Goal: Communication & Community: Connect with others

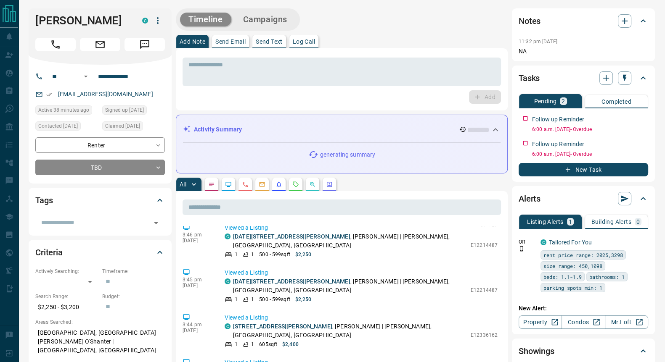
scroll to position [790, 0]
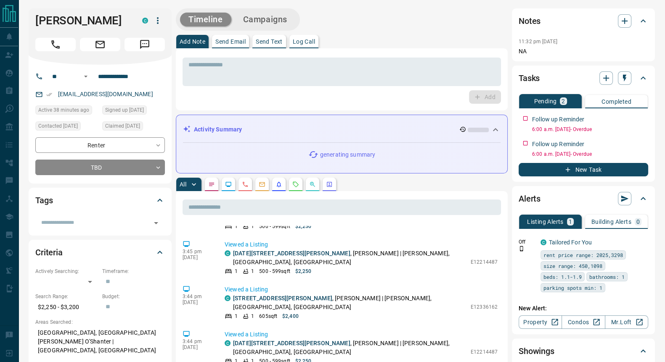
click at [261, 42] on p "Send Text" at bounding box center [269, 42] width 27 height 6
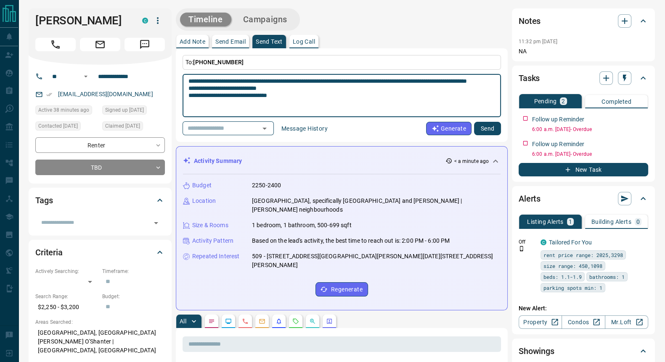
click at [194, 81] on textarea "**********" at bounding box center [341, 96] width 306 height 36
type textarea "**********"
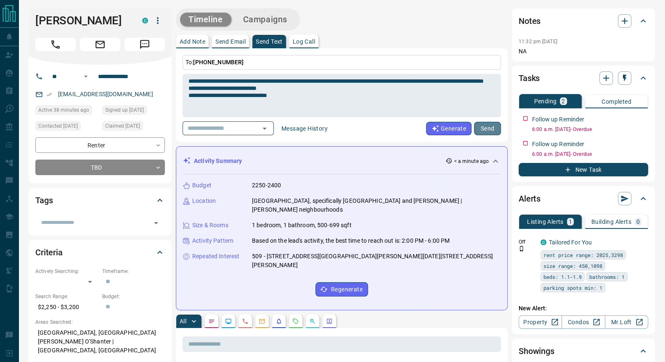
click at [493, 126] on button "Send" at bounding box center [487, 128] width 27 height 13
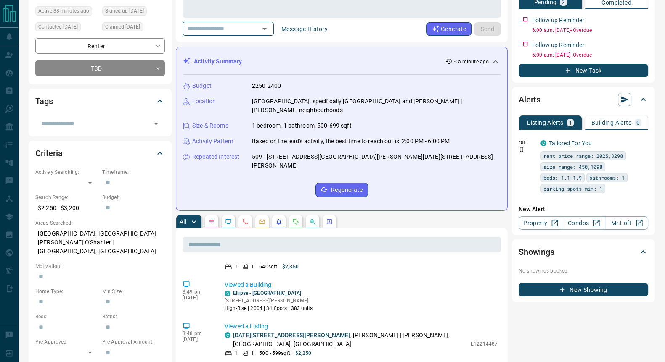
scroll to position [0, 0]
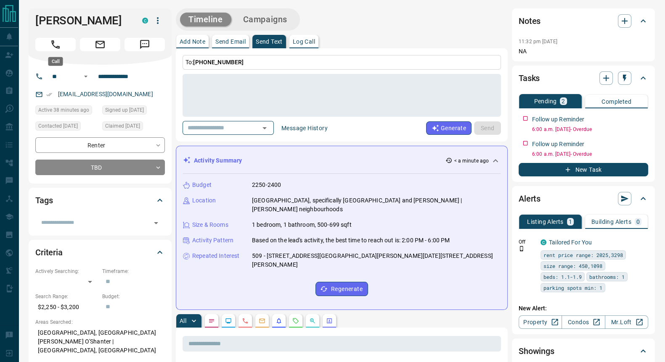
drag, startPoint x: 53, startPoint y: 45, endPoint x: 72, endPoint y: 59, distance: 24.3
click at [53, 45] on icon "Call" at bounding box center [55, 44] width 8 height 8
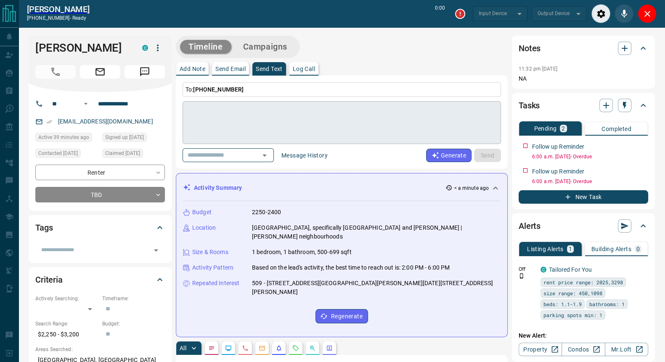
type input "*******"
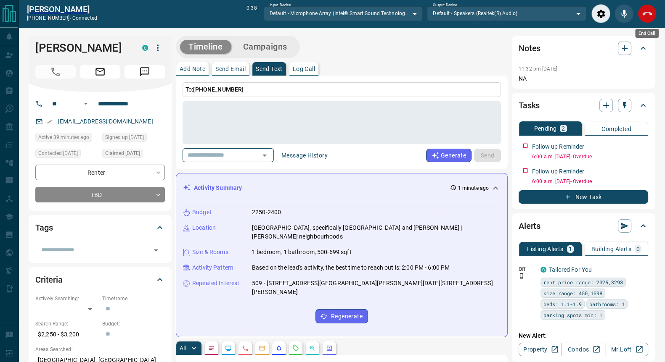
click at [645, 17] on icon "End Call" at bounding box center [647, 14] width 10 height 10
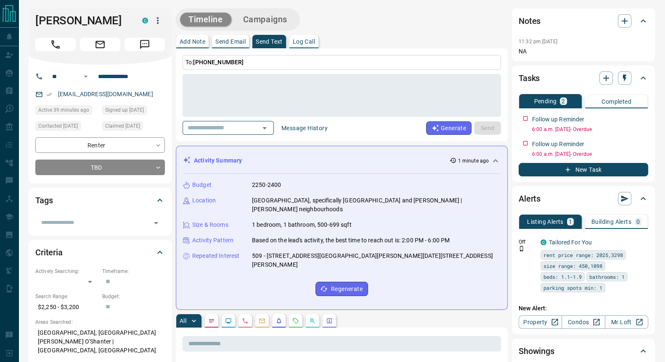
scroll to position [578, 0]
click at [626, 23] on icon "button" at bounding box center [624, 21] width 10 height 10
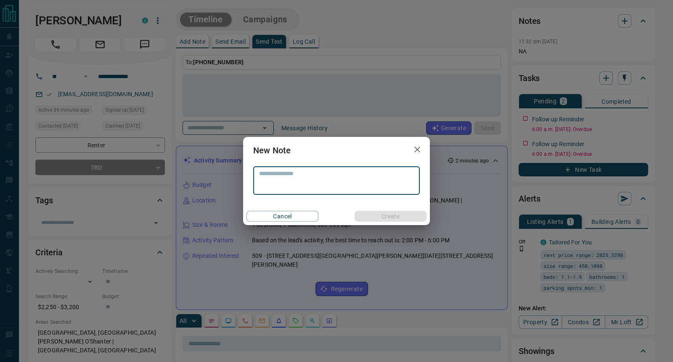
click at [282, 185] on textarea at bounding box center [336, 180] width 155 height 21
type textarea "**********"
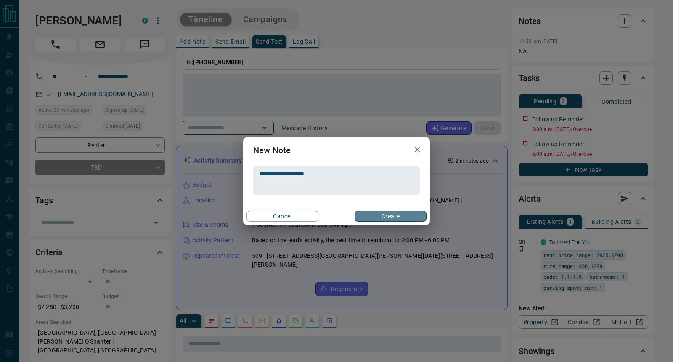
click at [378, 214] on button "Create" at bounding box center [390, 216] width 72 height 11
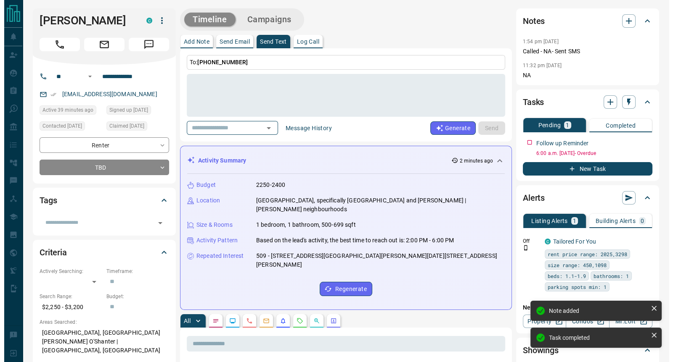
scroll to position [650, 0]
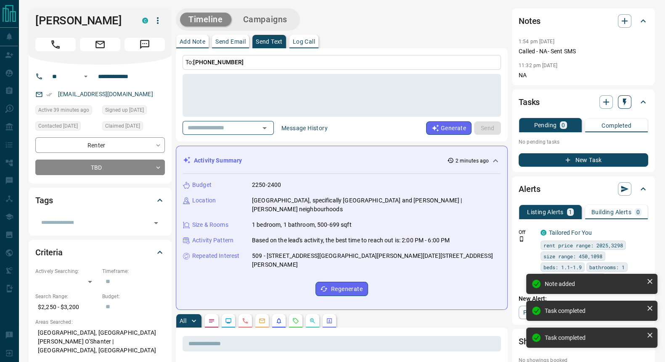
click at [626, 103] on icon "button" at bounding box center [624, 102] width 8 height 8
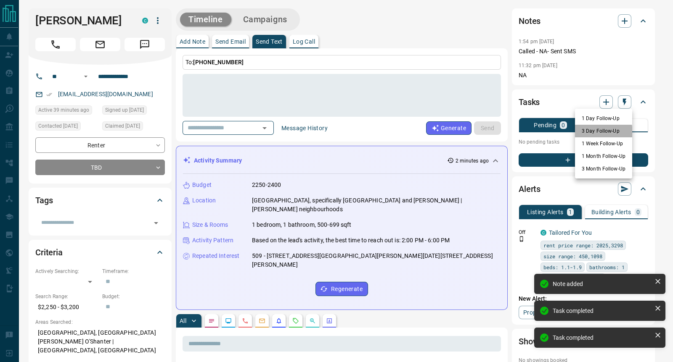
click at [593, 132] on li "3 Day Follow-Up" at bounding box center [603, 131] width 57 height 13
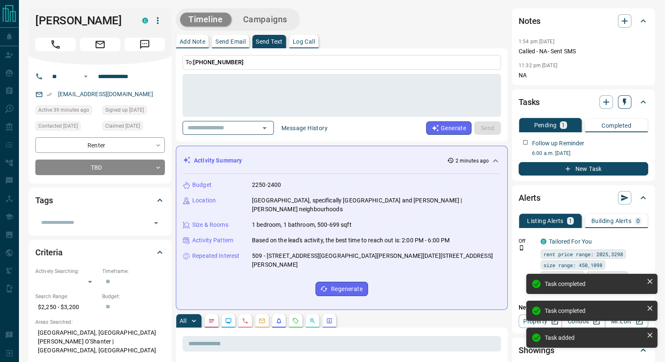
click at [628, 106] on icon "button" at bounding box center [624, 102] width 8 height 8
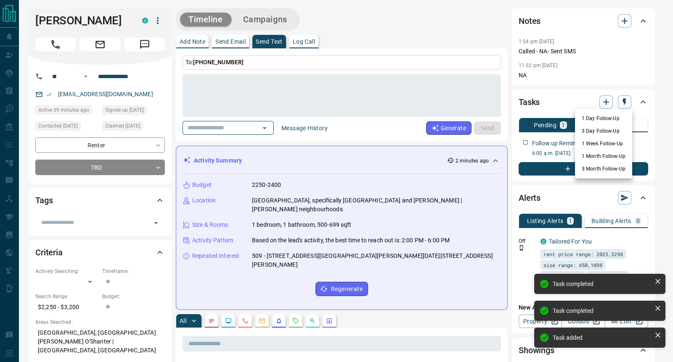
drag, startPoint x: 595, startPoint y: 121, endPoint x: 602, endPoint y: 119, distance: 6.8
click at [595, 121] on li "1 Day Follow-Up" at bounding box center [603, 118] width 57 height 13
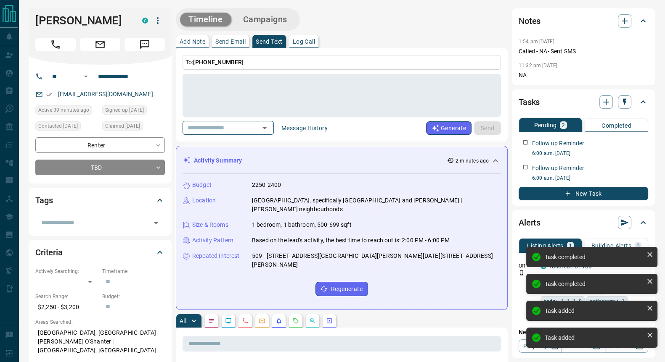
click at [624, 105] on icon "button" at bounding box center [624, 102] width 8 height 8
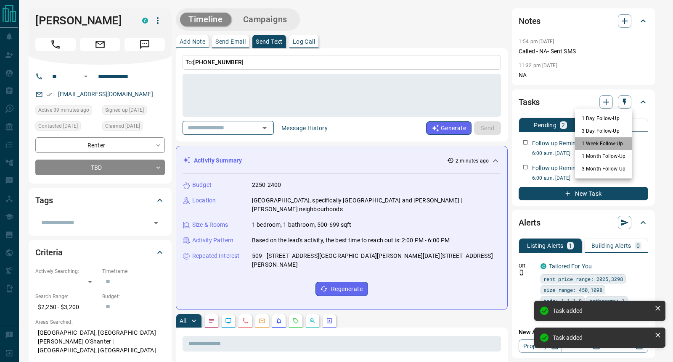
click at [593, 142] on li "1 Week Follow-Up" at bounding box center [603, 143] width 57 height 13
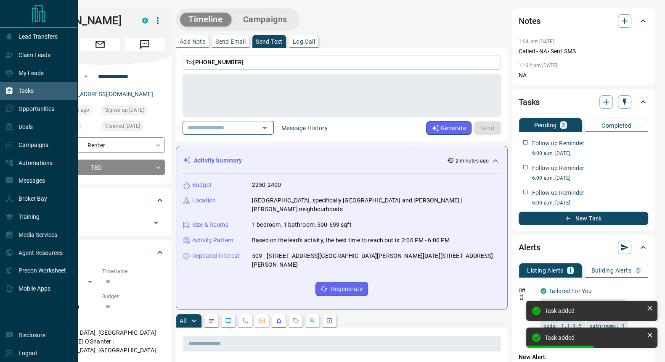
click at [37, 94] on div "Tasks" at bounding box center [39, 91] width 78 height 18
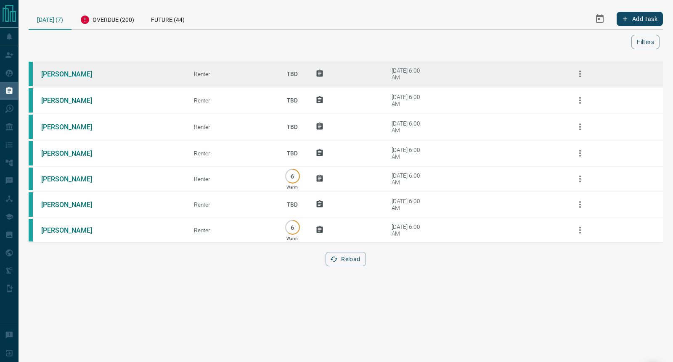
click at [58, 72] on link "[PERSON_NAME]" at bounding box center [72, 74] width 63 height 8
